Goal: Information Seeking & Learning: Learn about a topic

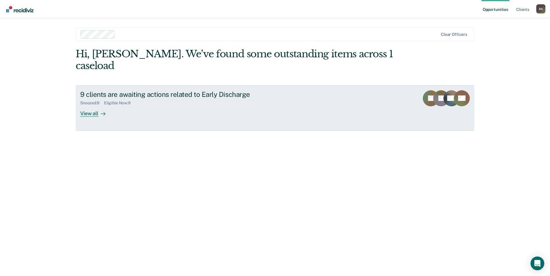
click at [89, 105] on div "View all" at bounding box center [96, 110] width 32 height 11
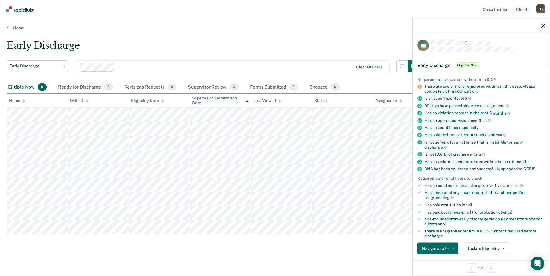
click at [212, 250] on div "Early Discharge Early Discharge Early Discharge Clear officers Eligible Now 9 R…" at bounding box center [275, 145] width 536 height 212
click at [540, 27] on div at bounding box center [480, 25] width 137 height 14
click at [542, 26] on icon "button" at bounding box center [543, 25] width 4 height 4
